Goal: Transaction & Acquisition: Purchase product/service

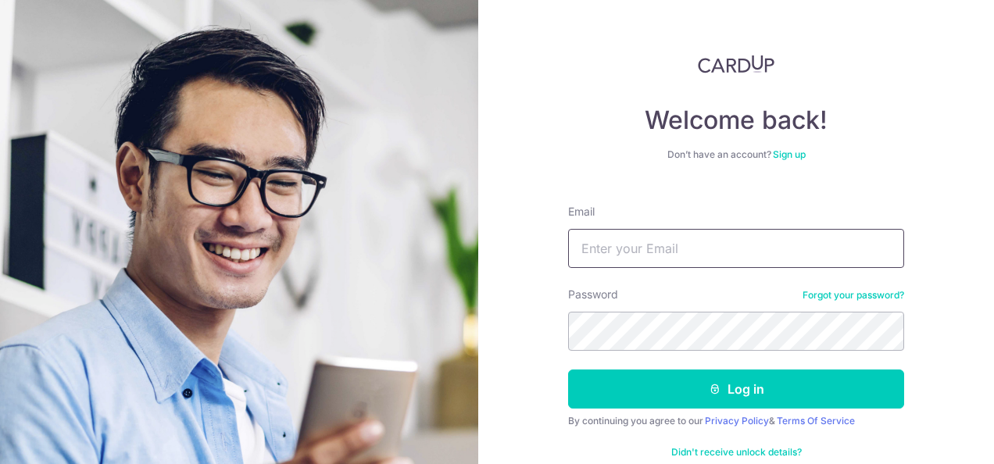
drag, startPoint x: 0, startPoint y: 0, endPoint x: 613, endPoint y: 250, distance: 661.8
click at [613, 250] on input "Email" at bounding box center [736, 248] width 336 height 39
type input "[EMAIL_ADDRESS][DOMAIN_NAME]"
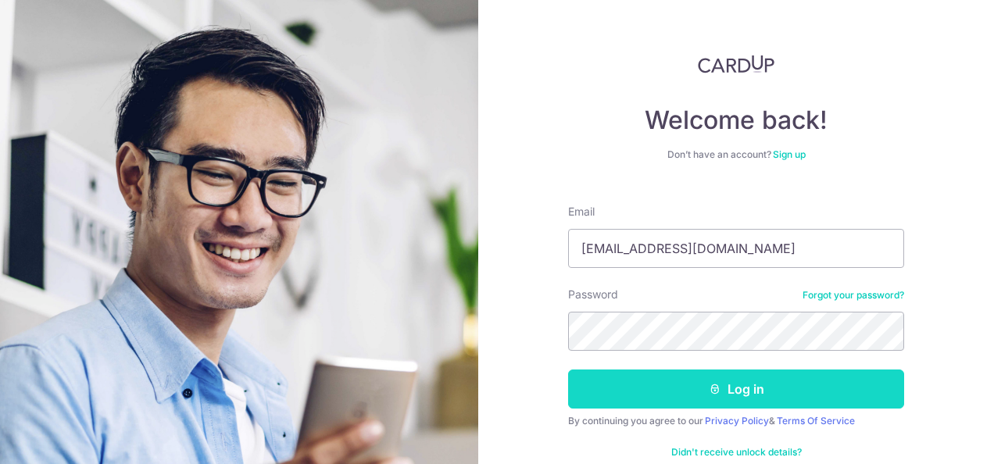
click at [751, 391] on button "Log in" at bounding box center [736, 389] width 336 height 39
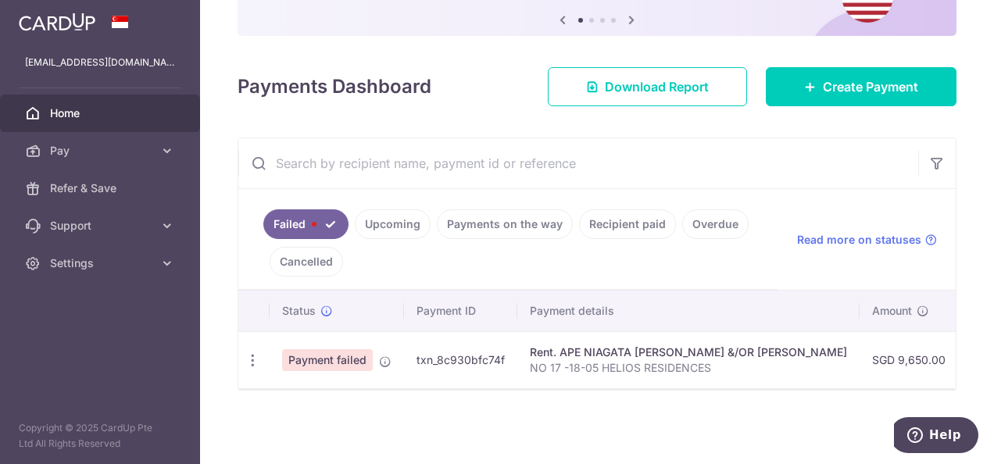
scroll to position [168, 0]
click at [288, 266] on link "Cancelled" at bounding box center [306, 262] width 73 height 30
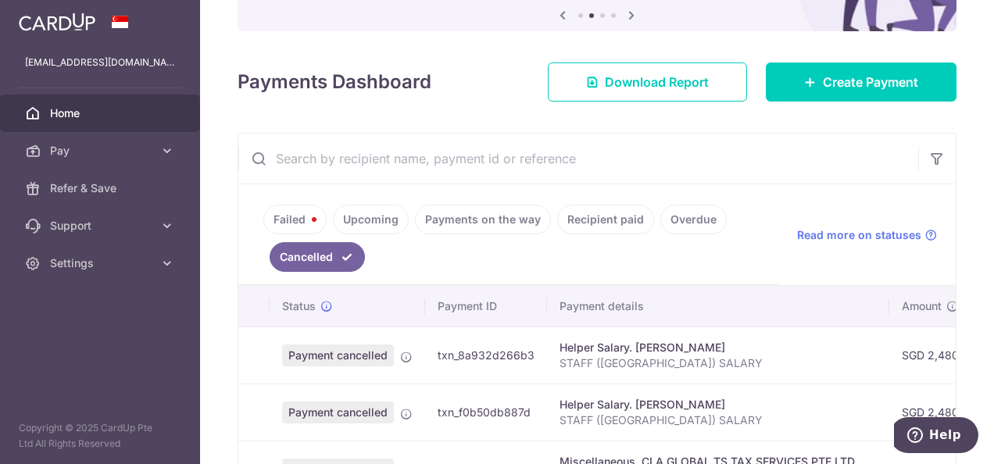
scroll to position [127, 0]
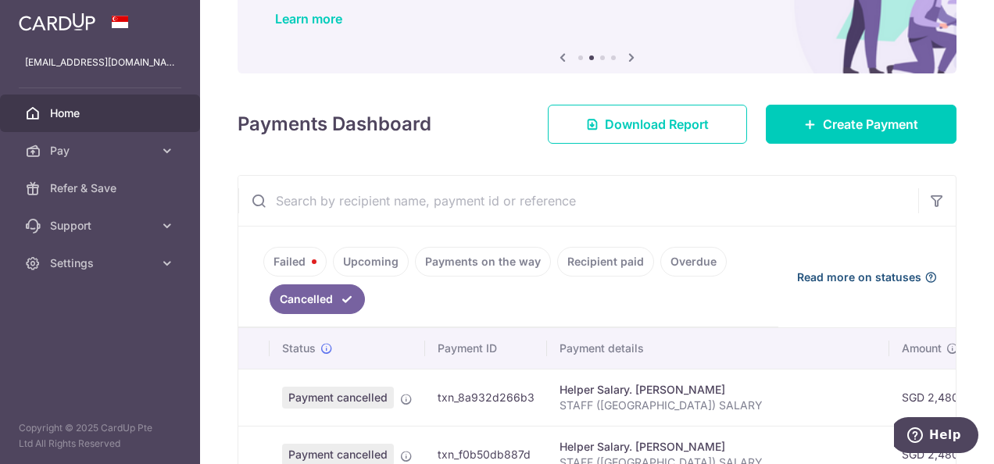
click at [895, 270] on span "Read more on statuses" at bounding box center [859, 278] width 124 height 16
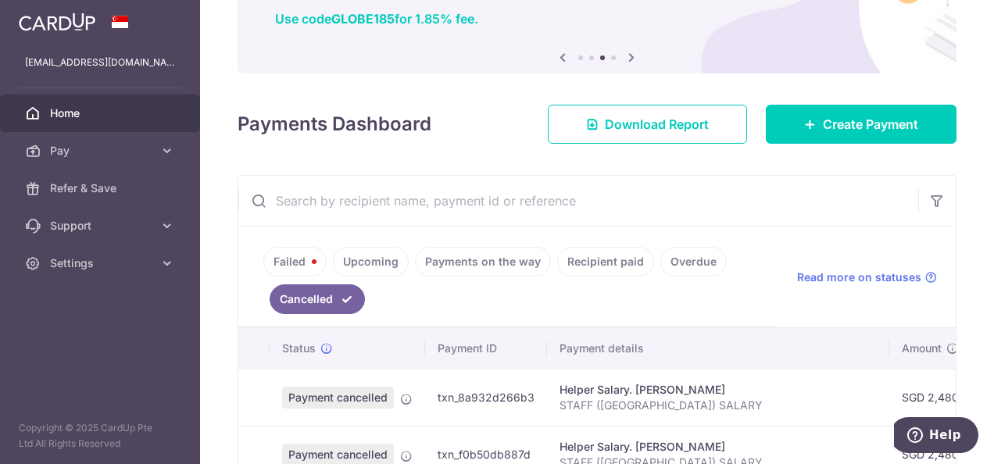
click at [281, 258] on link "Failed" at bounding box center [294, 262] width 63 height 30
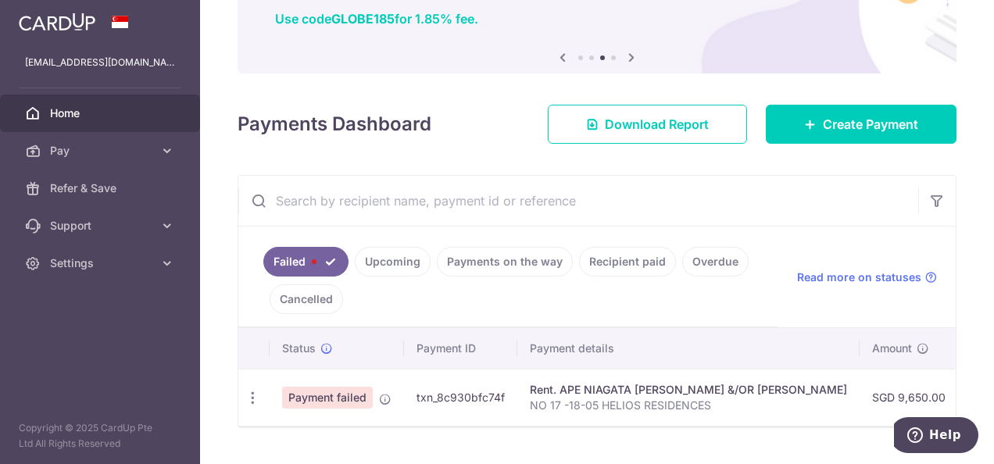
drag, startPoint x: 346, startPoint y: 391, endPoint x: 655, endPoint y: 405, distance: 309.0
click at [655, 405] on tr "Update payment Upload doc Payment failed txn_8c930bfc74f Rent. APE NIAGATA TJAN…" at bounding box center [855, 397] width 1235 height 57
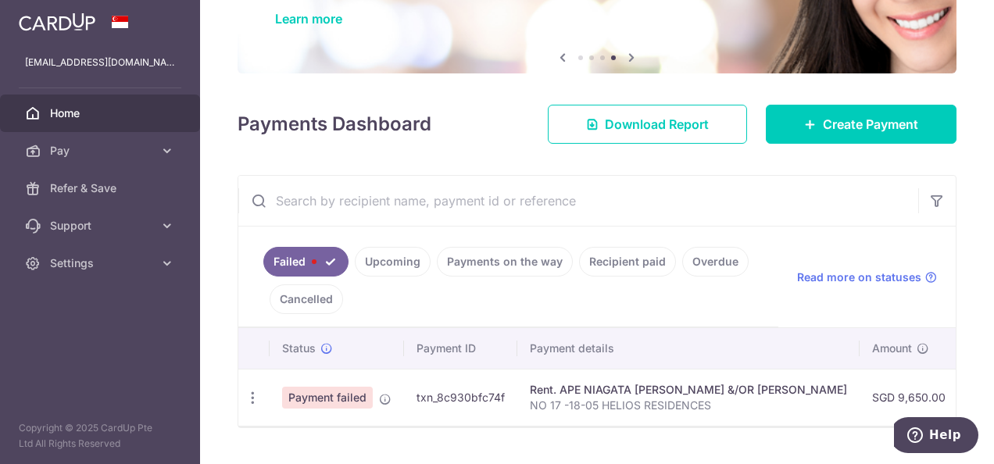
drag, startPoint x: 655, startPoint y: 405, endPoint x: 827, endPoint y: 413, distance: 172.1
click at [860, 413] on td "SGD 9,650.00" at bounding box center [909, 397] width 98 height 57
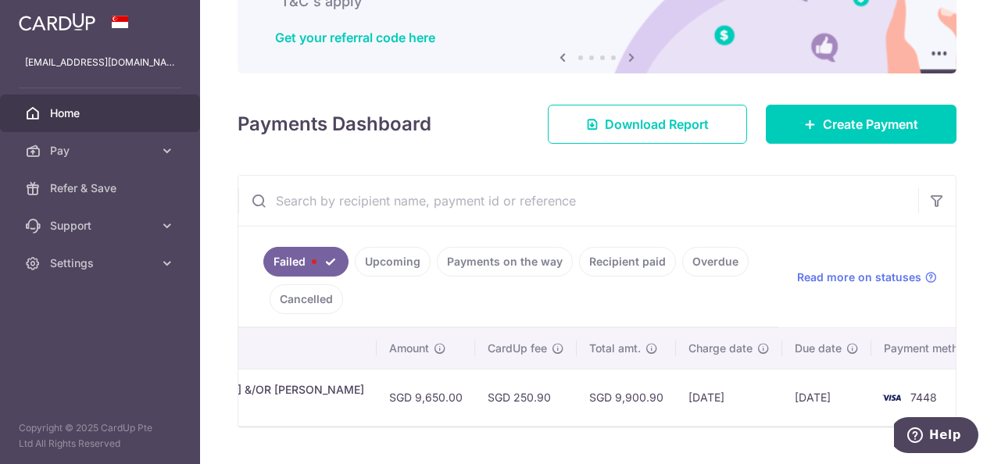
scroll to position [0, 0]
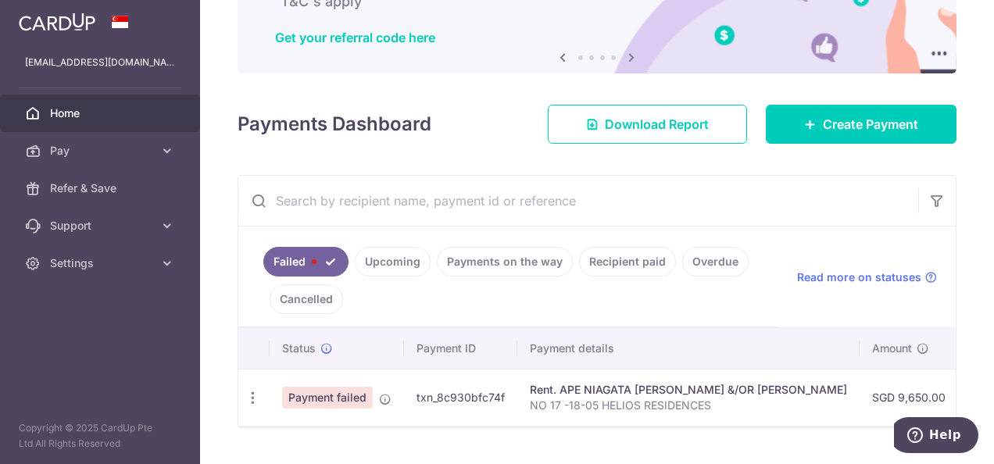
click at [358, 398] on span "Payment failed" at bounding box center [327, 398] width 91 height 22
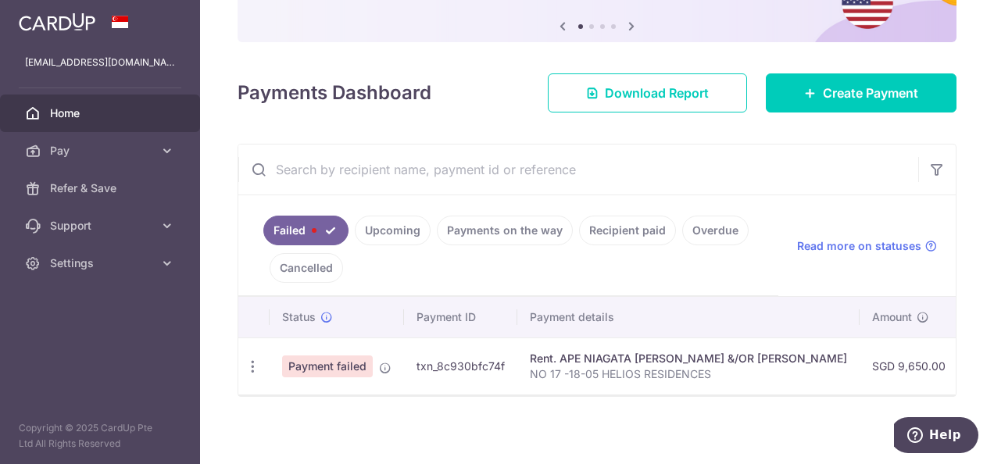
scroll to position [168, 0]
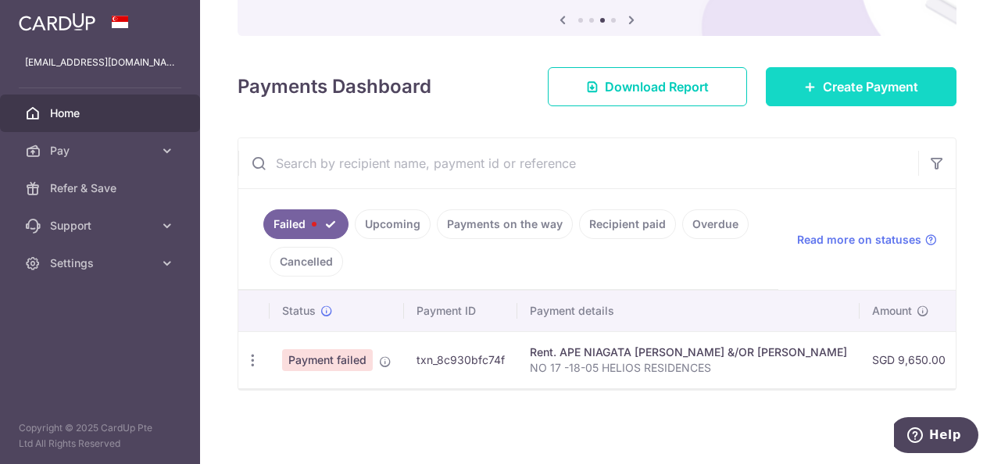
click at [853, 83] on span "Create Payment" at bounding box center [870, 86] width 95 height 19
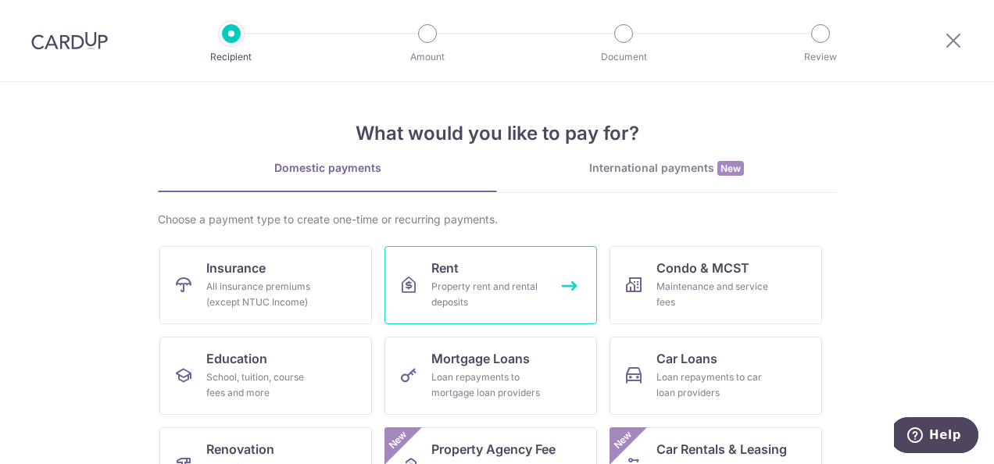
click at [542, 295] on link "Rent Property rent and rental deposits" at bounding box center [491, 285] width 213 height 78
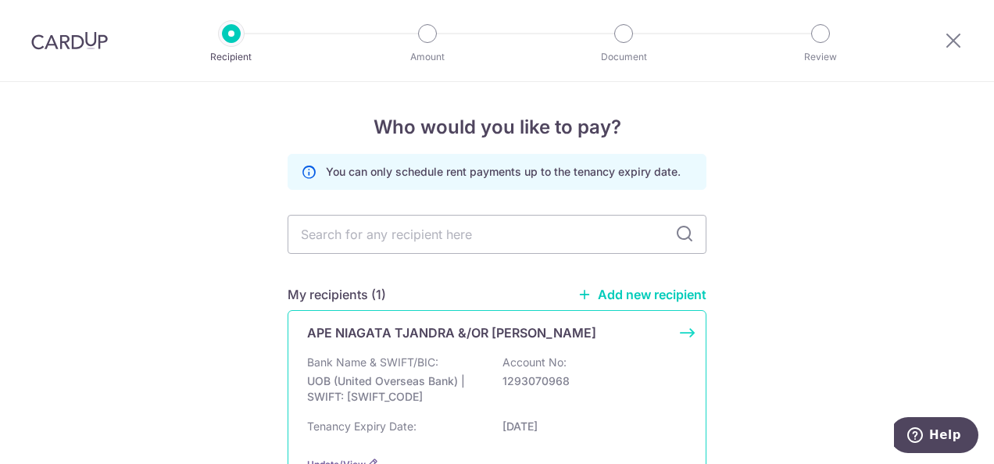
click at [388, 377] on p "UOB (United Overseas Bank) | SWIFT: [SWIFT_CODE]" at bounding box center [394, 389] width 175 height 31
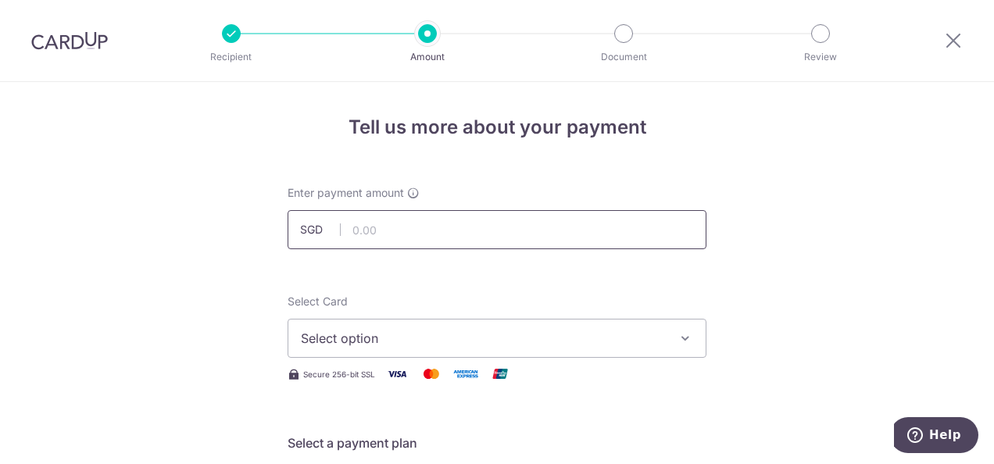
click at [472, 227] on input "text" at bounding box center [497, 229] width 419 height 39
type input "9,650.00"
click at [410, 340] on span "Select option" at bounding box center [483, 338] width 364 height 19
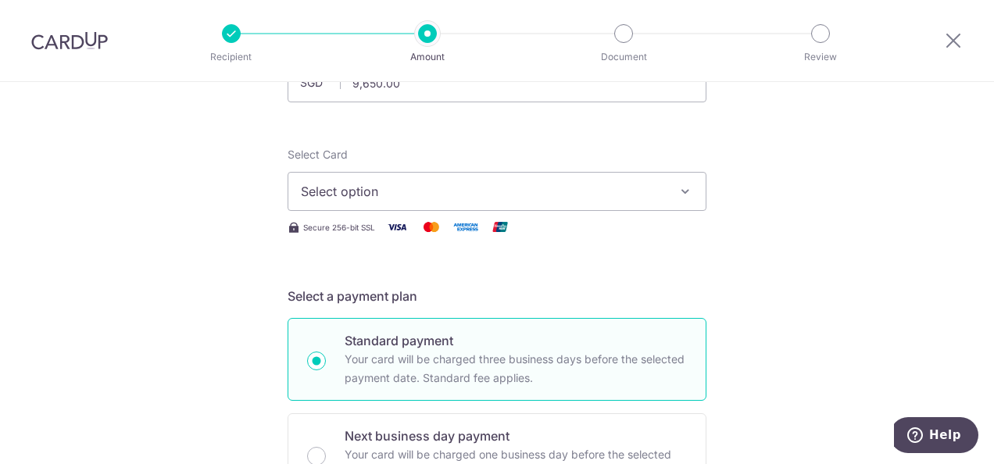
scroll to position [156, 0]
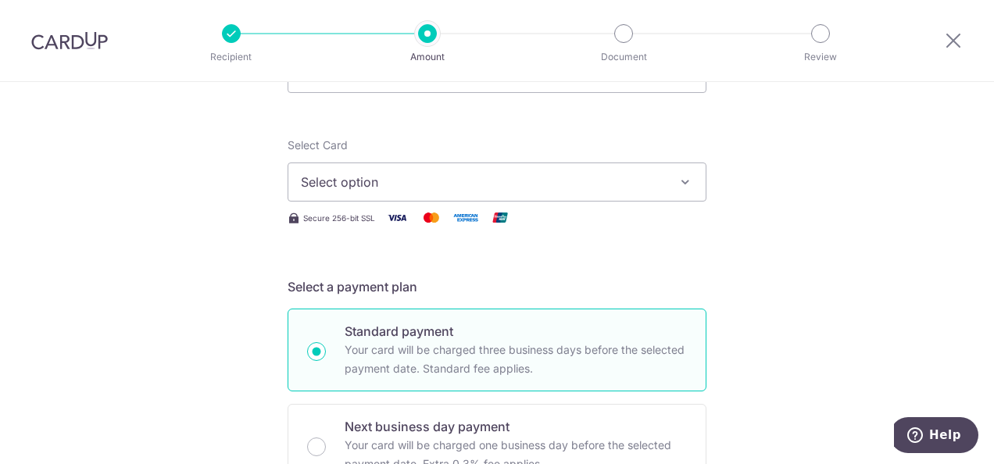
click at [683, 181] on icon "button" at bounding box center [686, 182] width 16 height 16
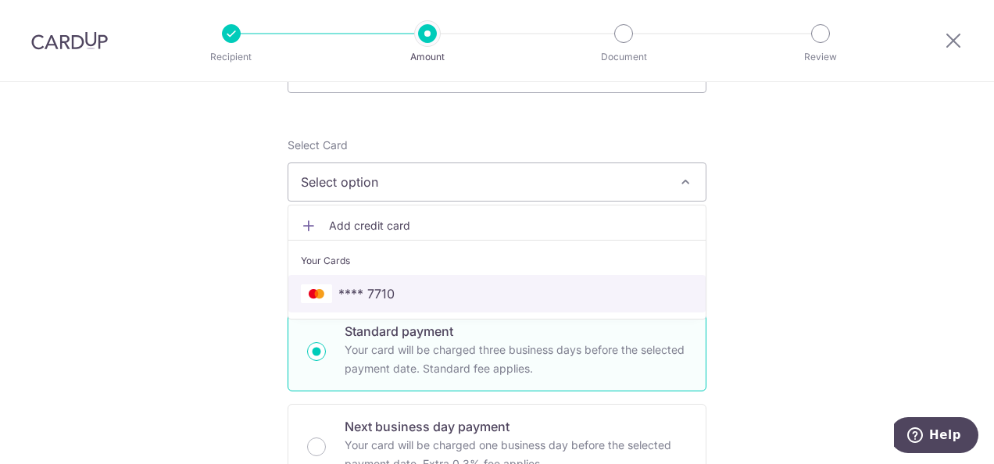
click at [392, 288] on span "**** 7710" at bounding box center [497, 293] width 392 height 19
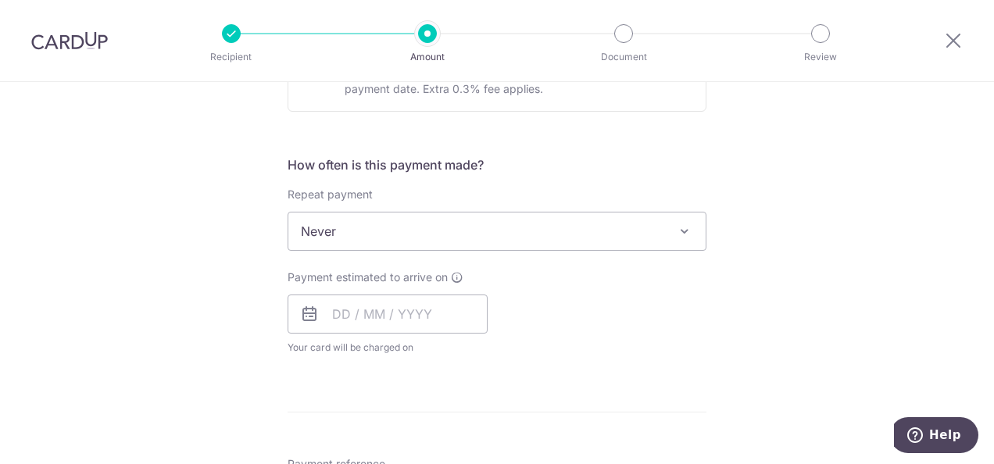
scroll to position [563, 0]
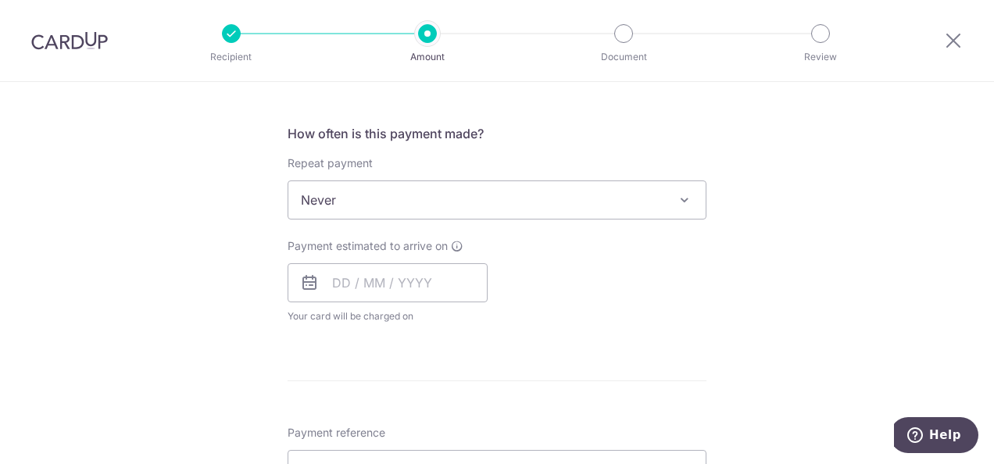
click at [308, 288] on icon at bounding box center [309, 283] width 19 height 19
click at [303, 282] on icon at bounding box center [309, 283] width 19 height 19
click at [327, 288] on input "text" at bounding box center [388, 282] width 200 height 39
click at [374, 449] on link "16" at bounding box center [382, 456] width 25 height 25
type input "[DATE]"
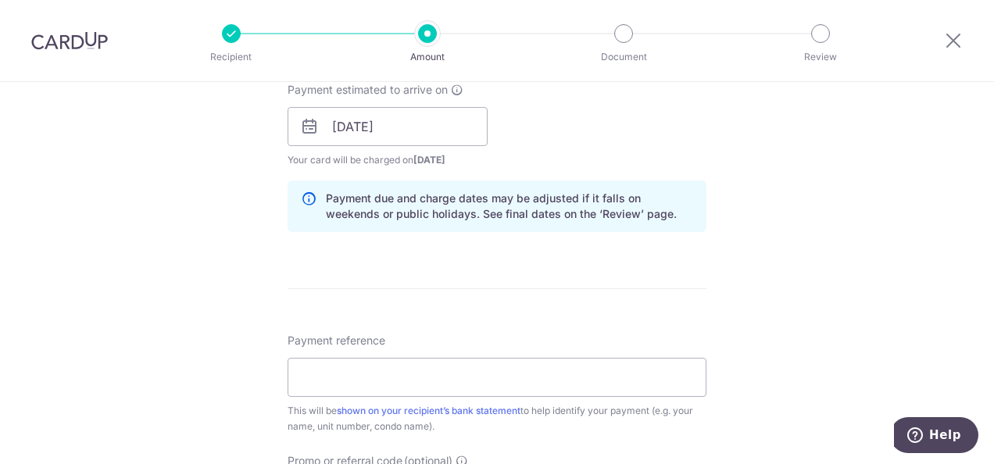
scroll to position [750, 0]
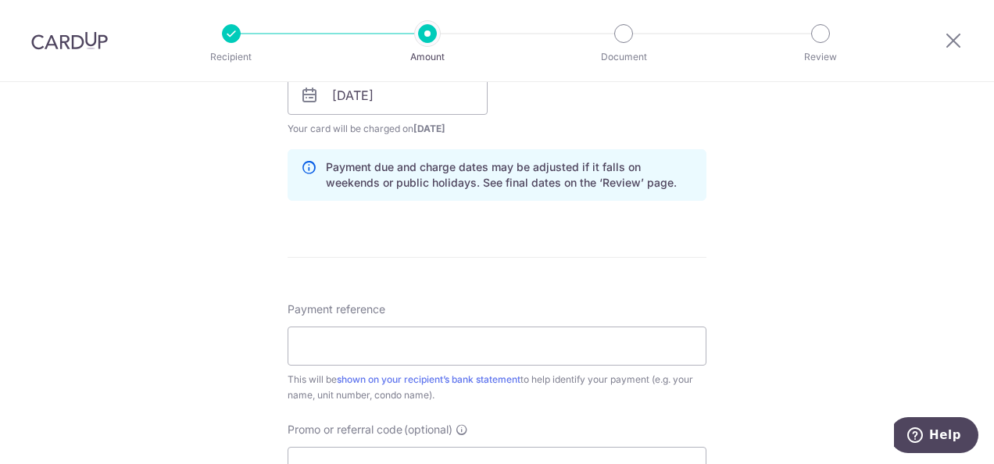
click at [302, 96] on icon at bounding box center [309, 95] width 19 height 19
click at [302, 92] on icon at bounding box center [309, 95] width 19 height 19
click at [347, 341] on input "Payment reference" at bounding box center [497, 346] width 419 height 39
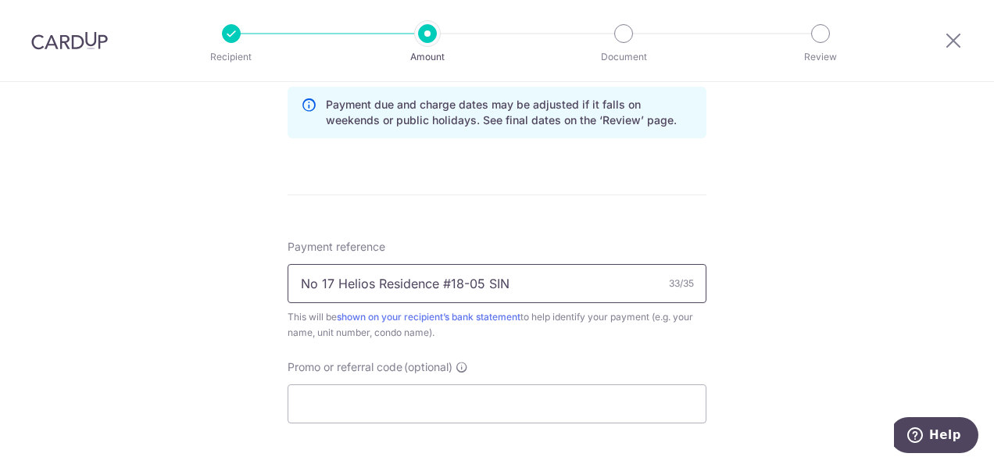
scroll to position [844, 0]
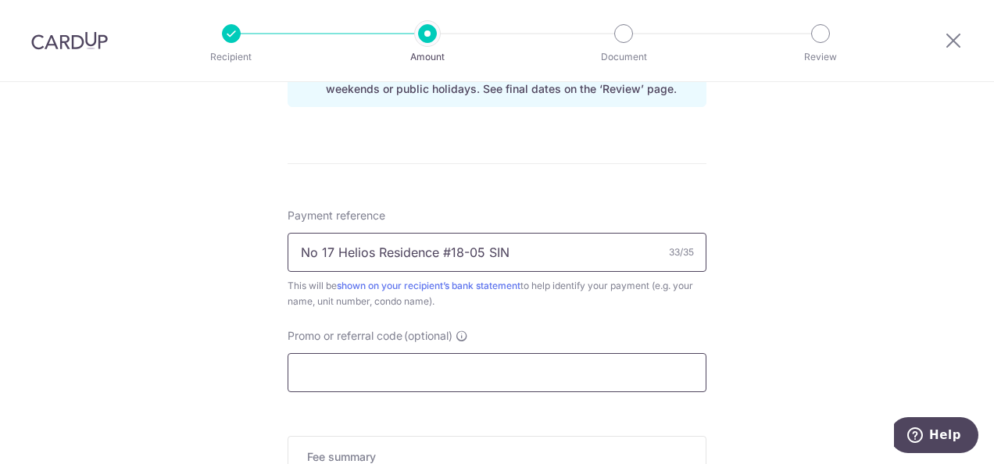
type input "No 17 Helios Residence #18-05 SIN"
click at [466, 366] on input "Promo or referral code (optional)" at bounding box center [497, 372] width 419 height 39
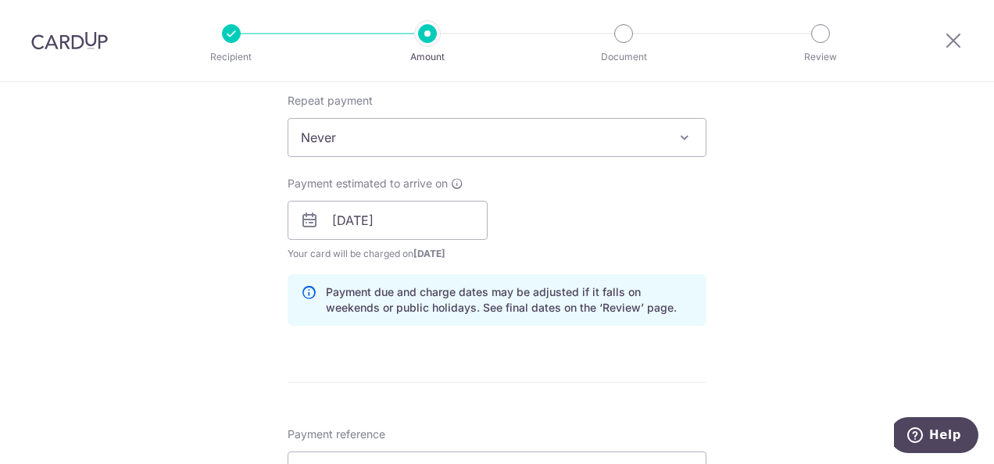
scroll to position [594, 0]
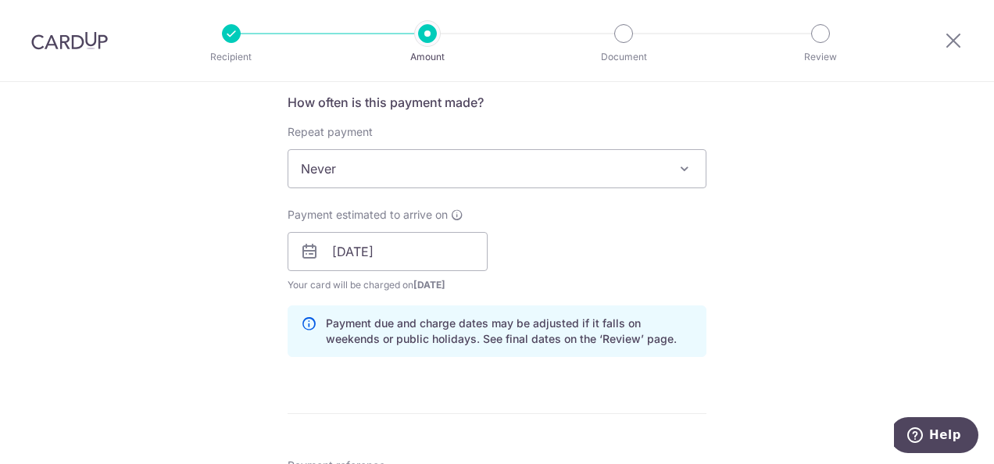
type input "175VIP25"
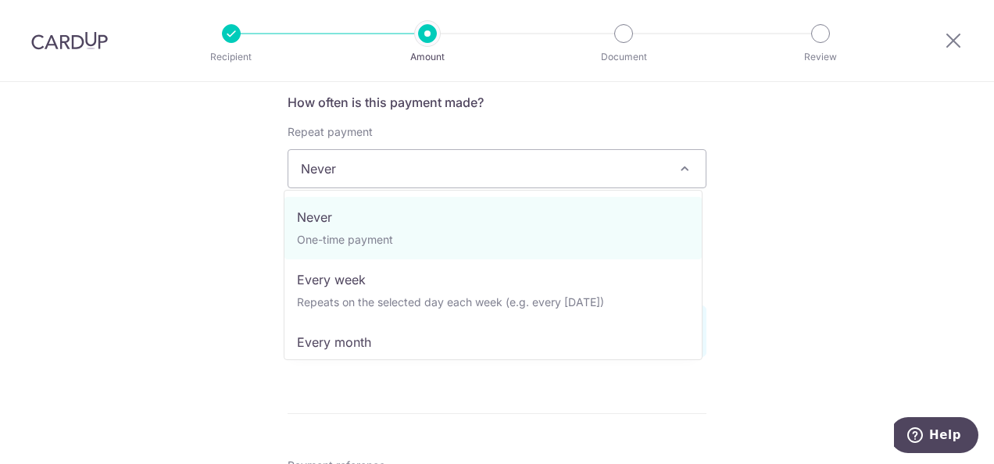
click at [681, 166] on span at bounding box center [684, 168] width 19 height 19
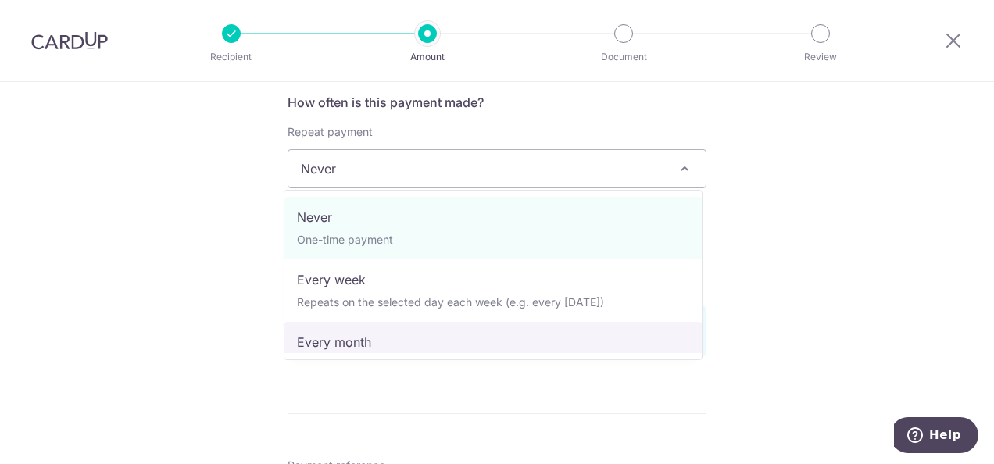
select select "3"
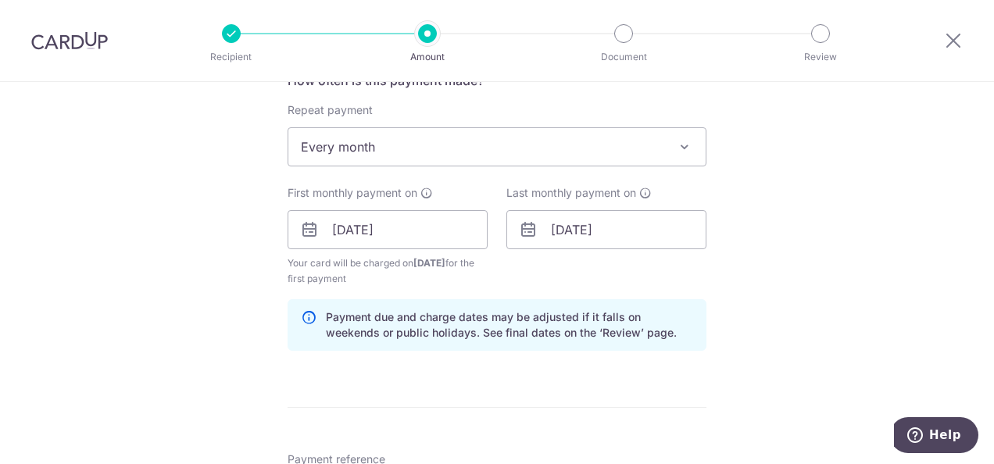
scroll to position [625, 0]
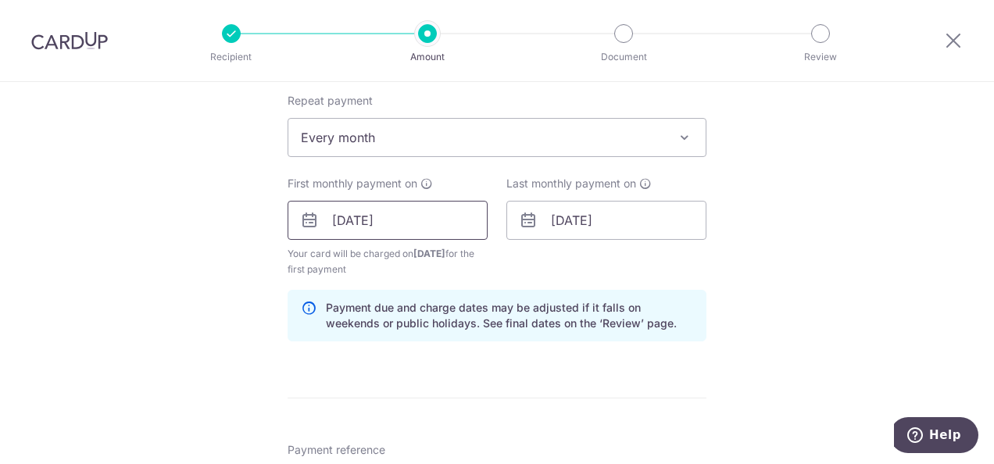
click at [338, 216] on input "[DATE]" at bounding box center [388, 220] width 200 height 39
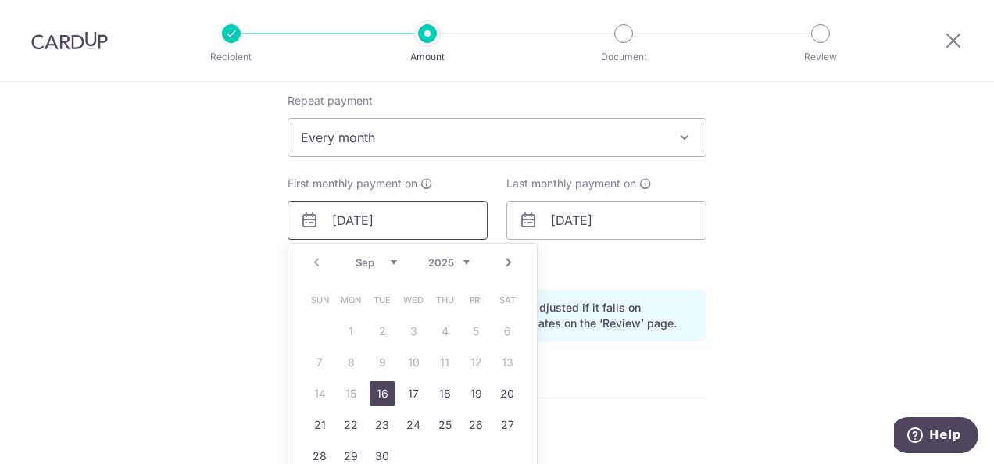
type input "[DATE]"
click at [678, 131] on span at bounding box center [684, 137] width 19 height 19
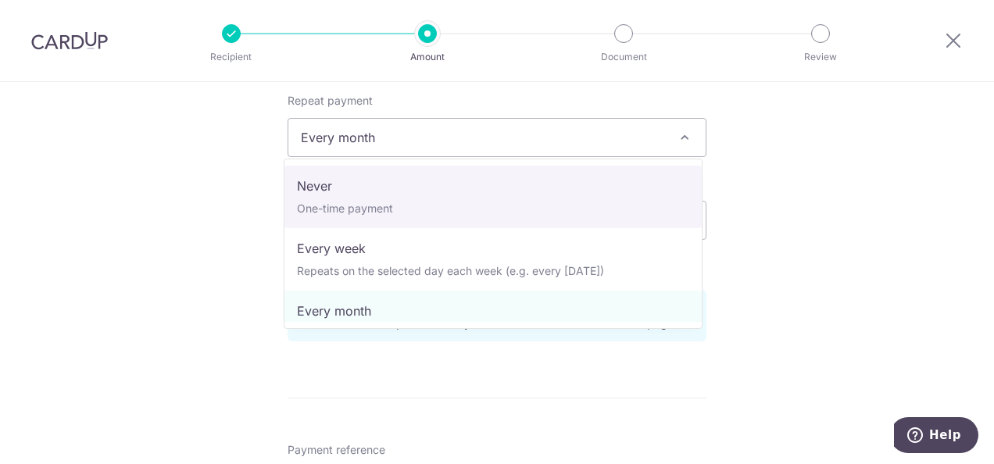
select select "1"
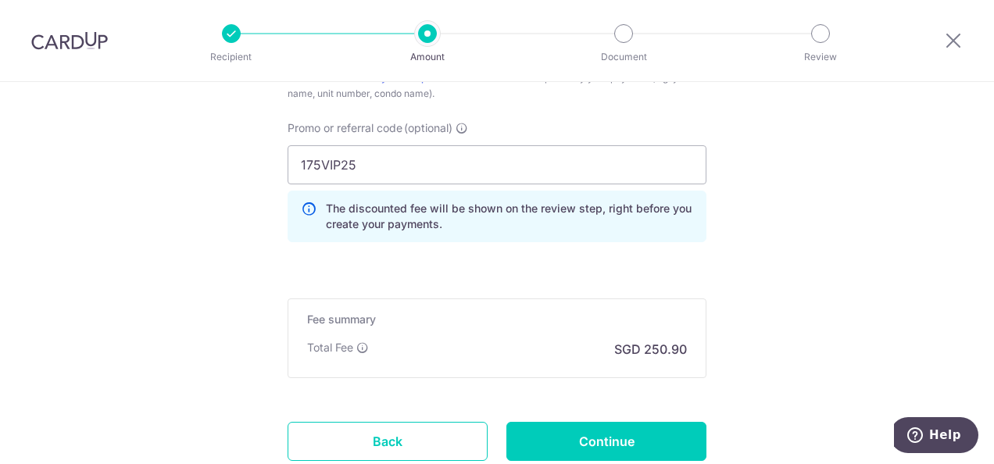
scroll to position [1146, 0]
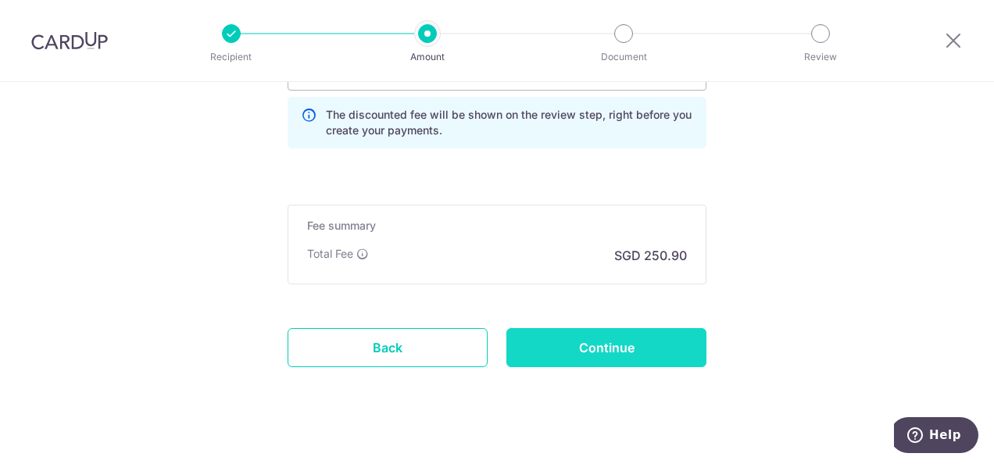
click at [599, 349] on input "Continue" at bounding box center [606, 347] width 200 height 39
type input "Create Schedule"
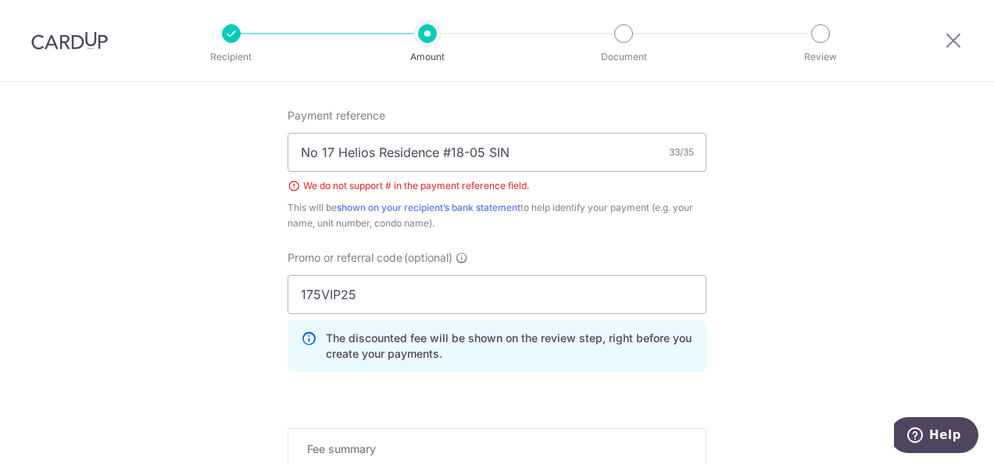
scroll to position [913, 0]
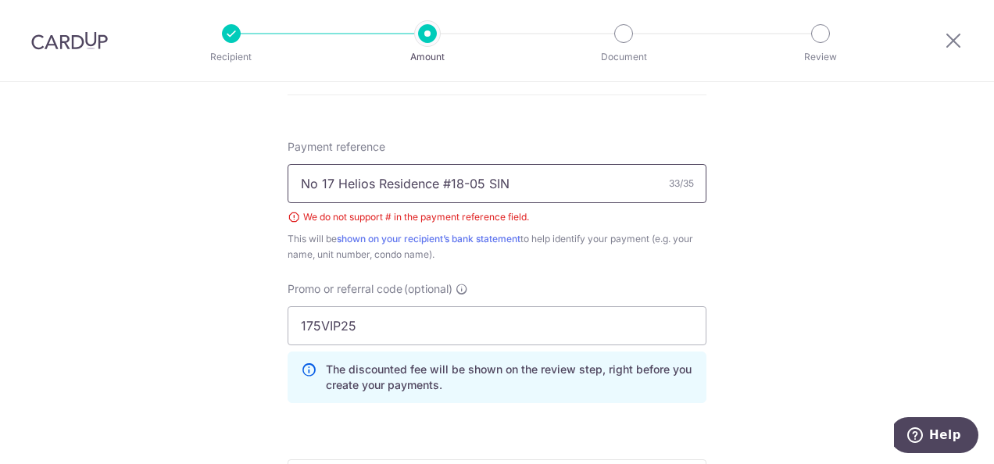
click at [444, 178] on input "No 17 Helios Residence #18-05 SIN" at bounding box center [497, 183] width 419 height 39
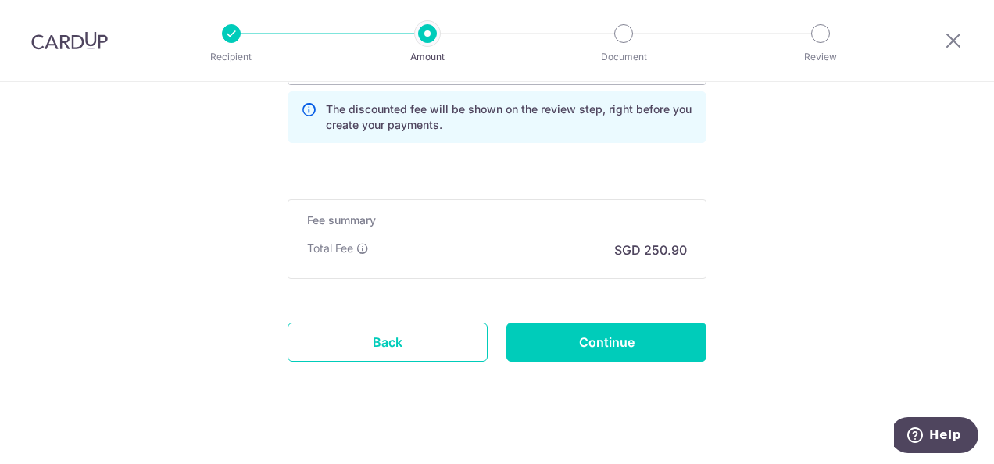
scroll to position [1183, 0]
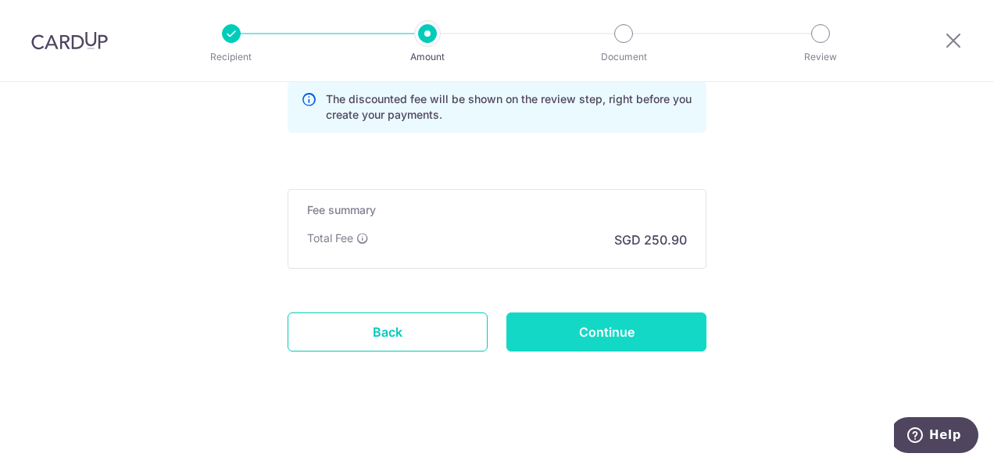
type input "No 17 Helios Residence 18-05 SIN"
click at [617, 324] on input "Continue" at bounding box center [606, 332] width 200 height 39
type input "Create Schedule"
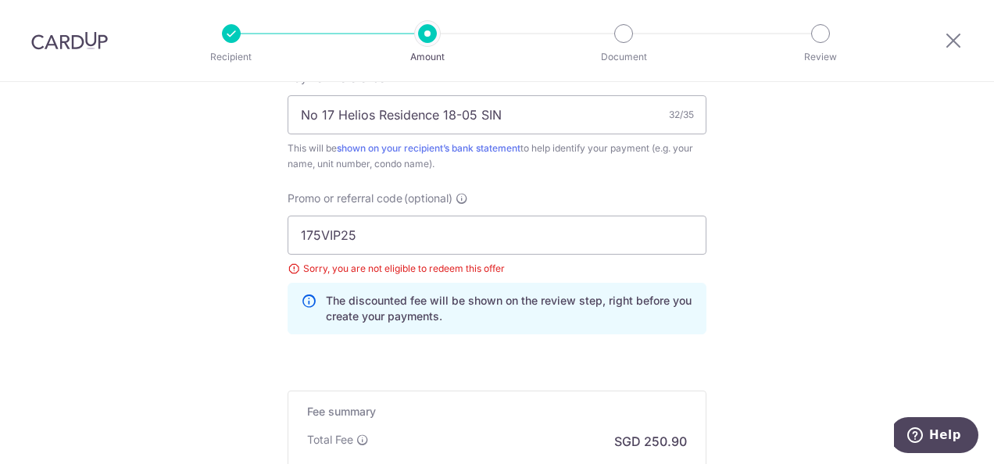
scroll to position [971, 0]
